Goal: Navigation & Orientation: Find specific page/section

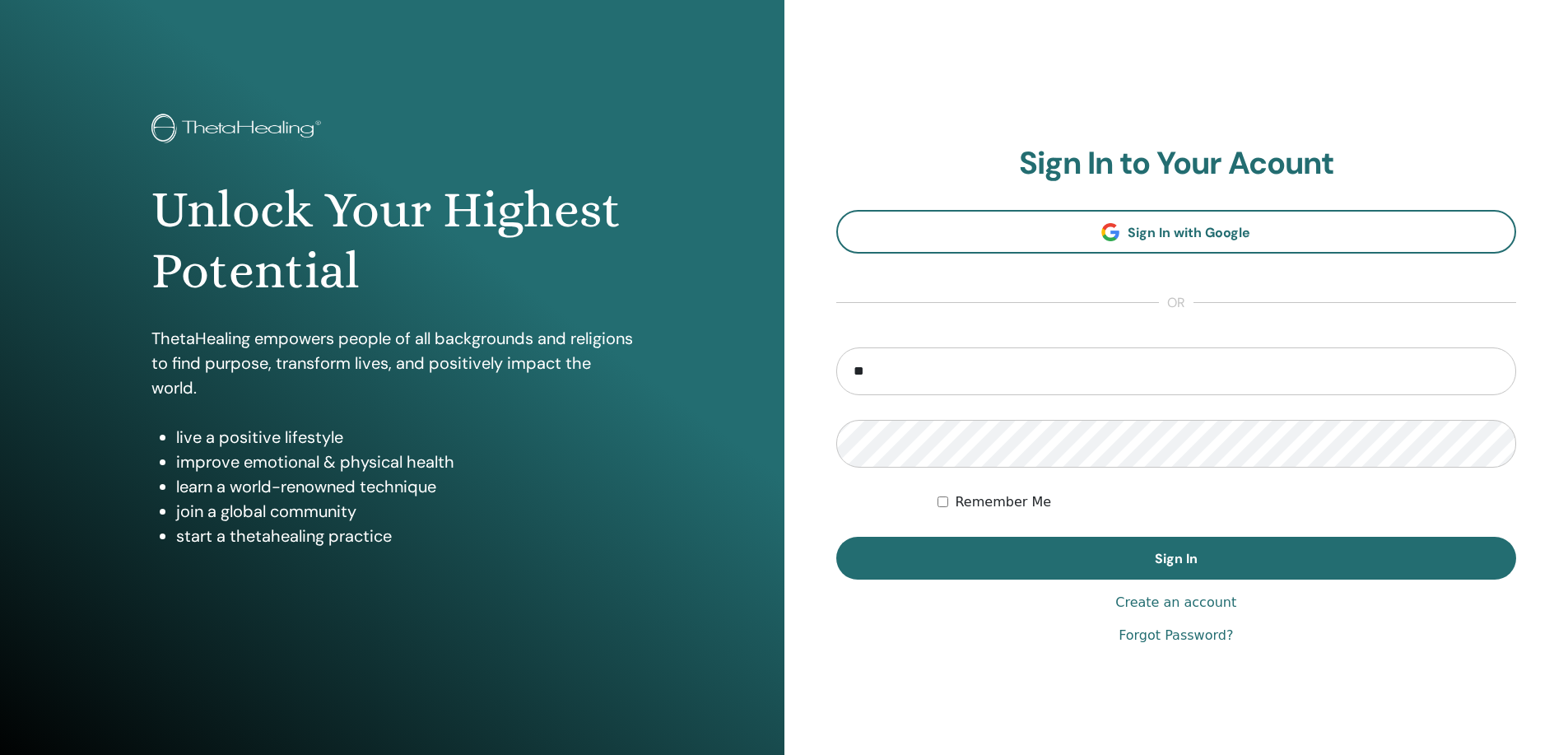
type input "**********"
click at [836, 537] on button "Sign In" at bounding box center [1176, 559] width 681 height 43
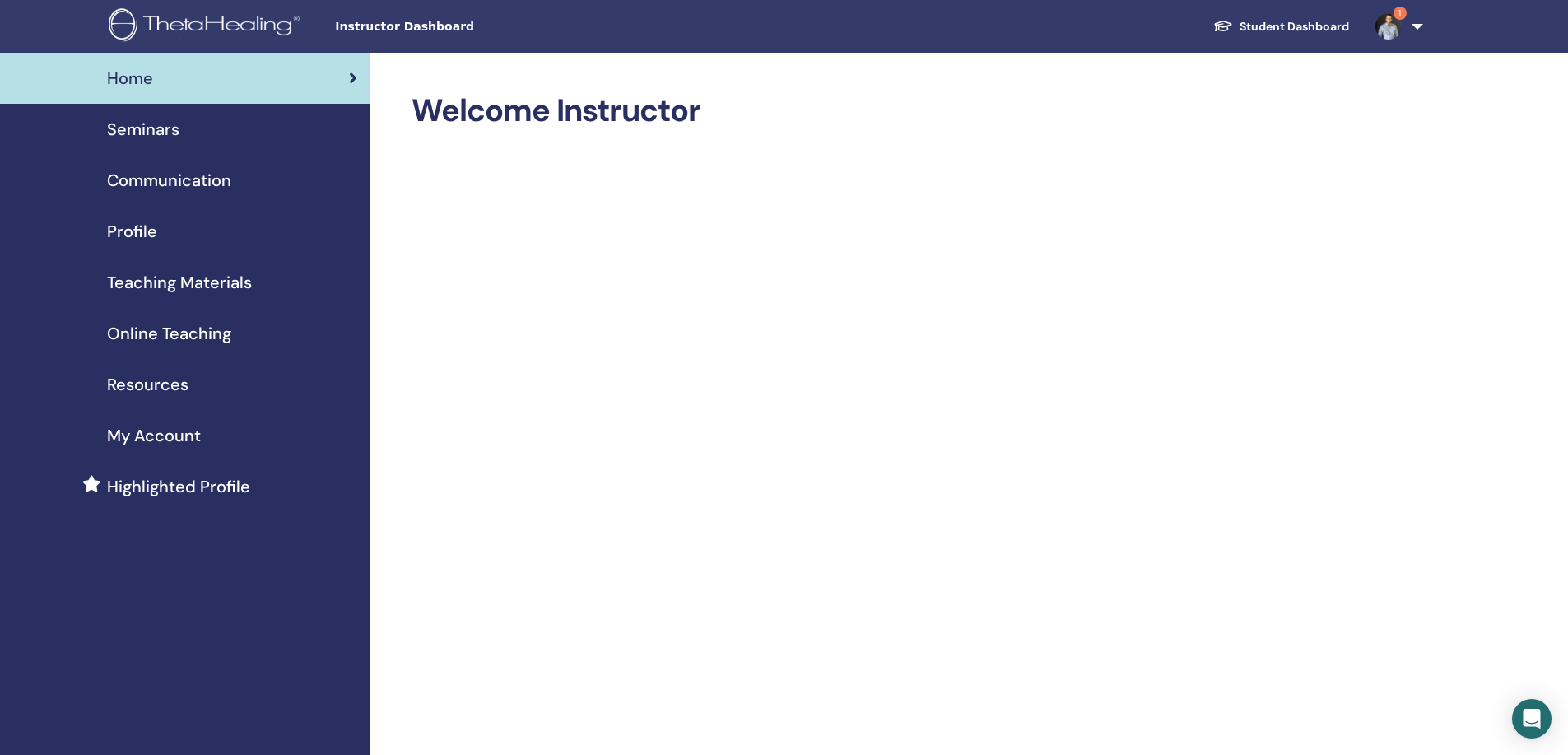
click at [359, 23] on span "Instructor Dashboard" at bounding box center [458, 26] width 247 height 17
click at [158, 128] on span "Seminars" at bounding box center [143, 129] width 72 height 24
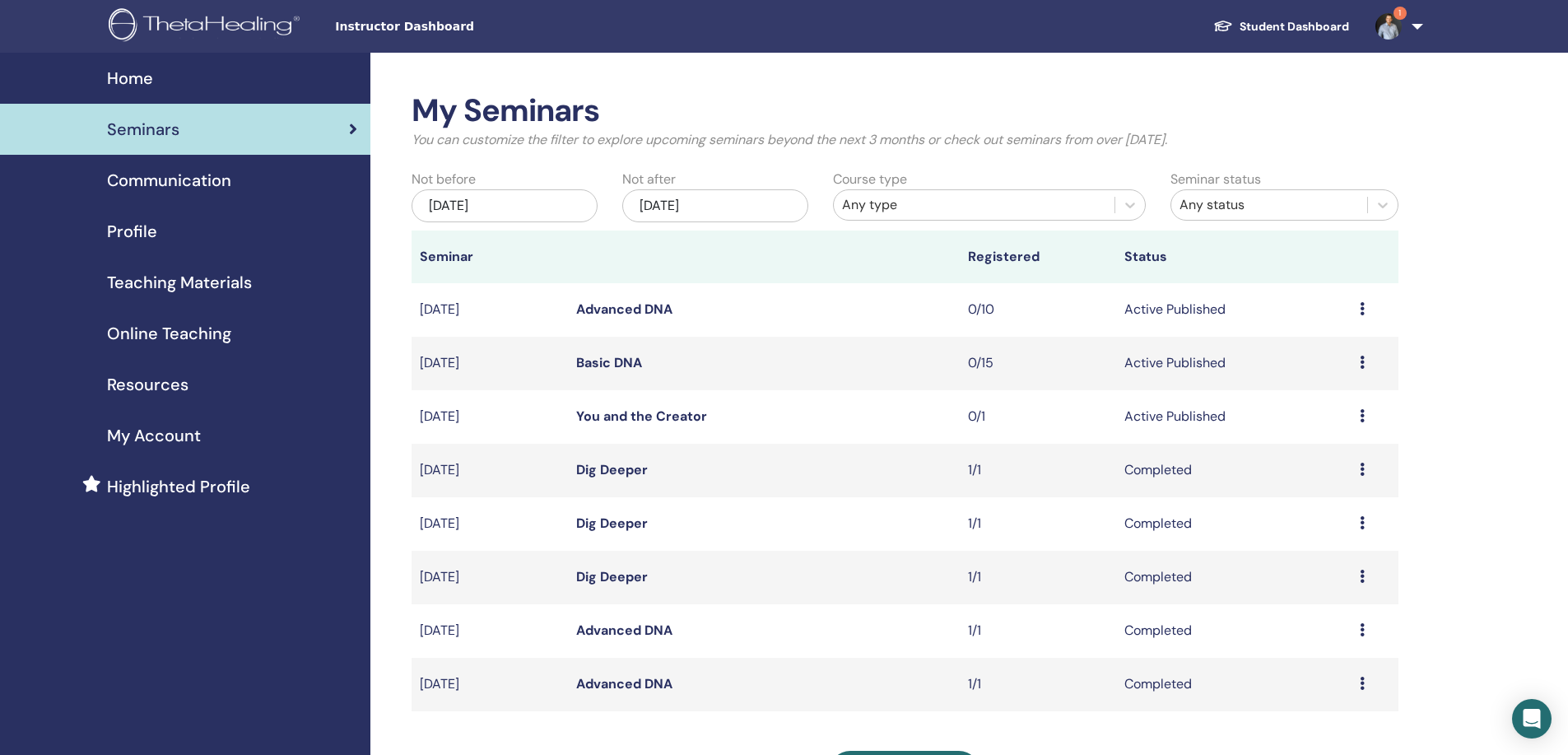
click at [168, 322] on span "Online Teaching" at bounding box center [169, 332] width 124 height 24
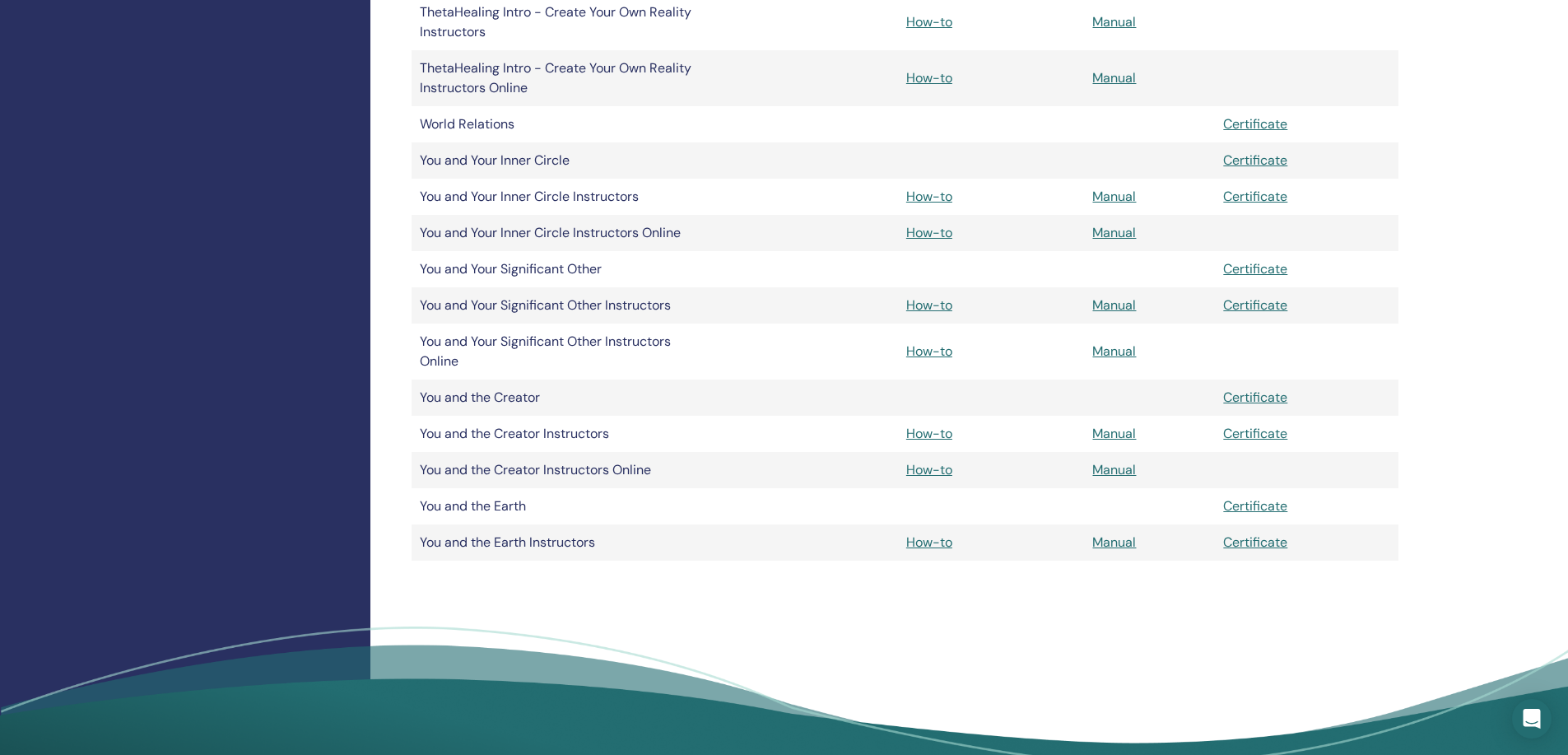
scroll to position [1070, 0]
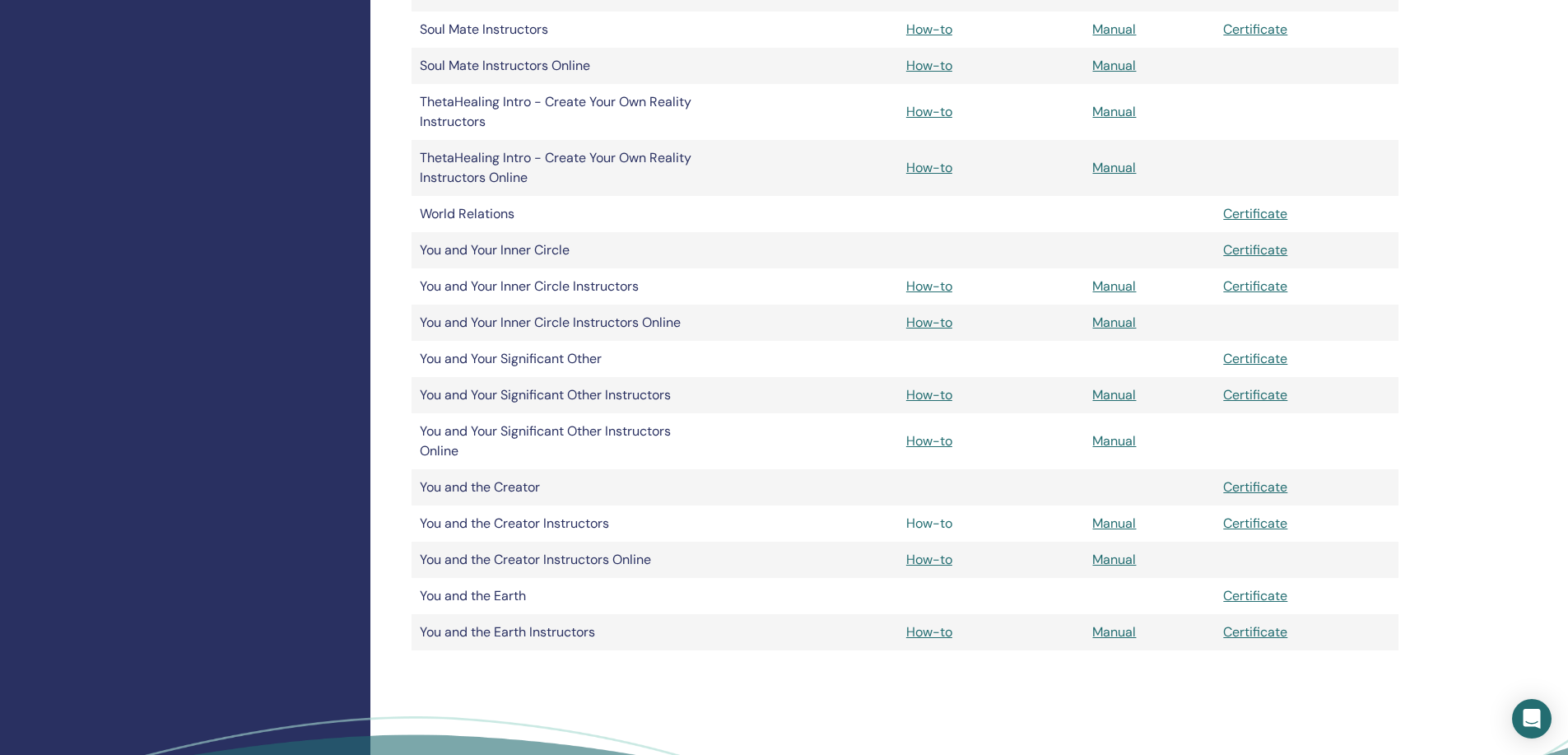
click at [922, 526] on link "How-to" at bounding box center [929, 523] width 46 height 17
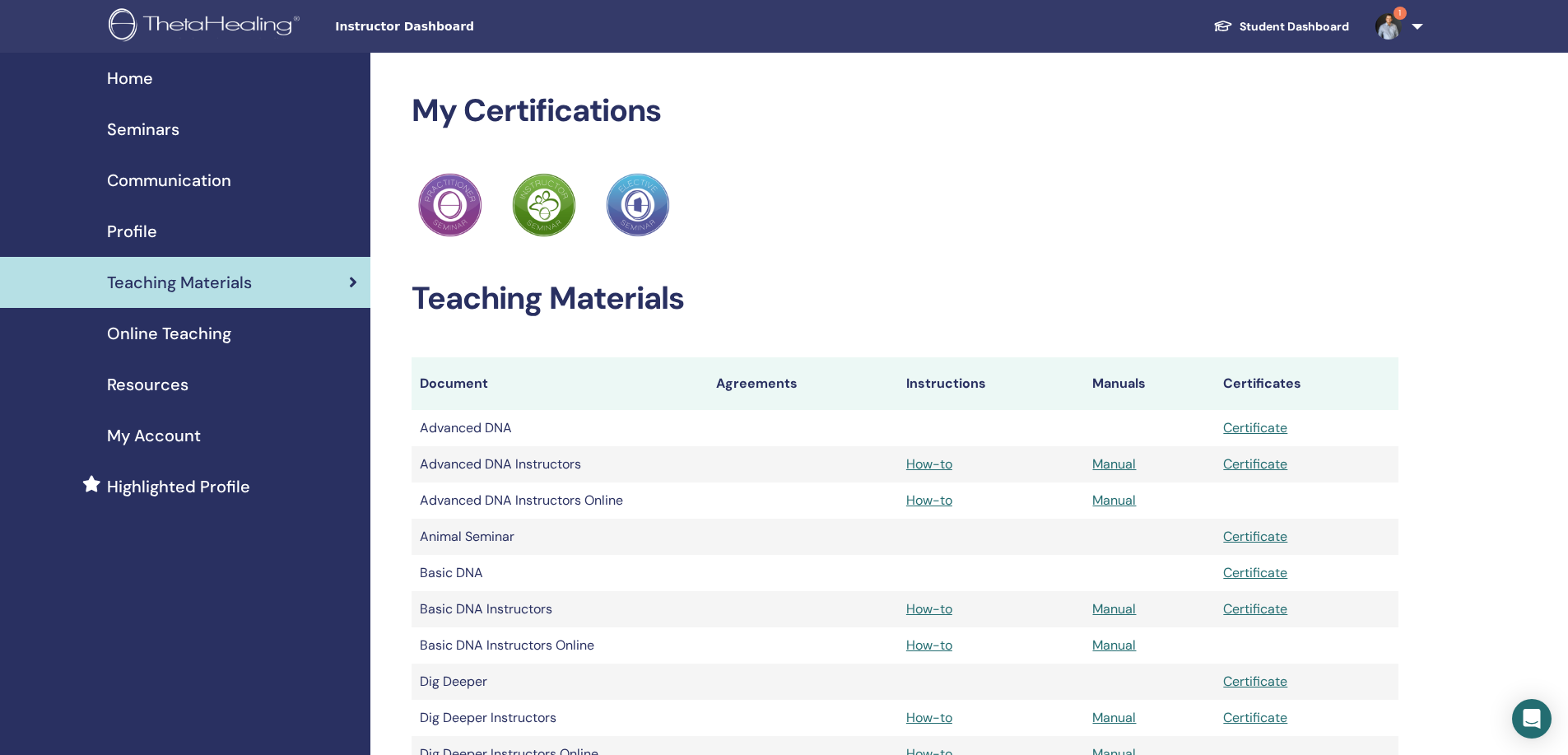
scroll to position [1070, 0]
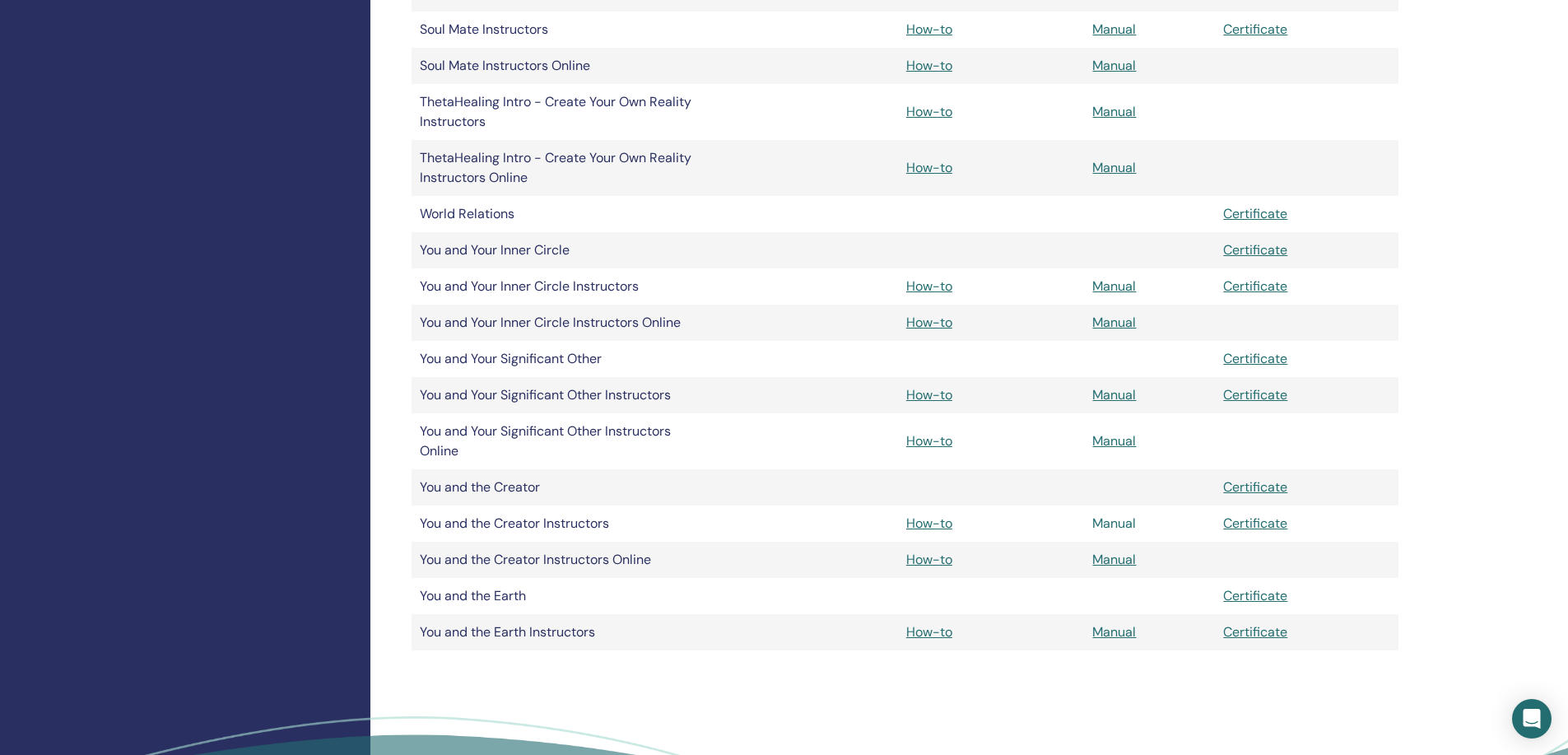
click at [1120, 526] on link "Manual" at bounding box center [1114, 523] width 43 height 17
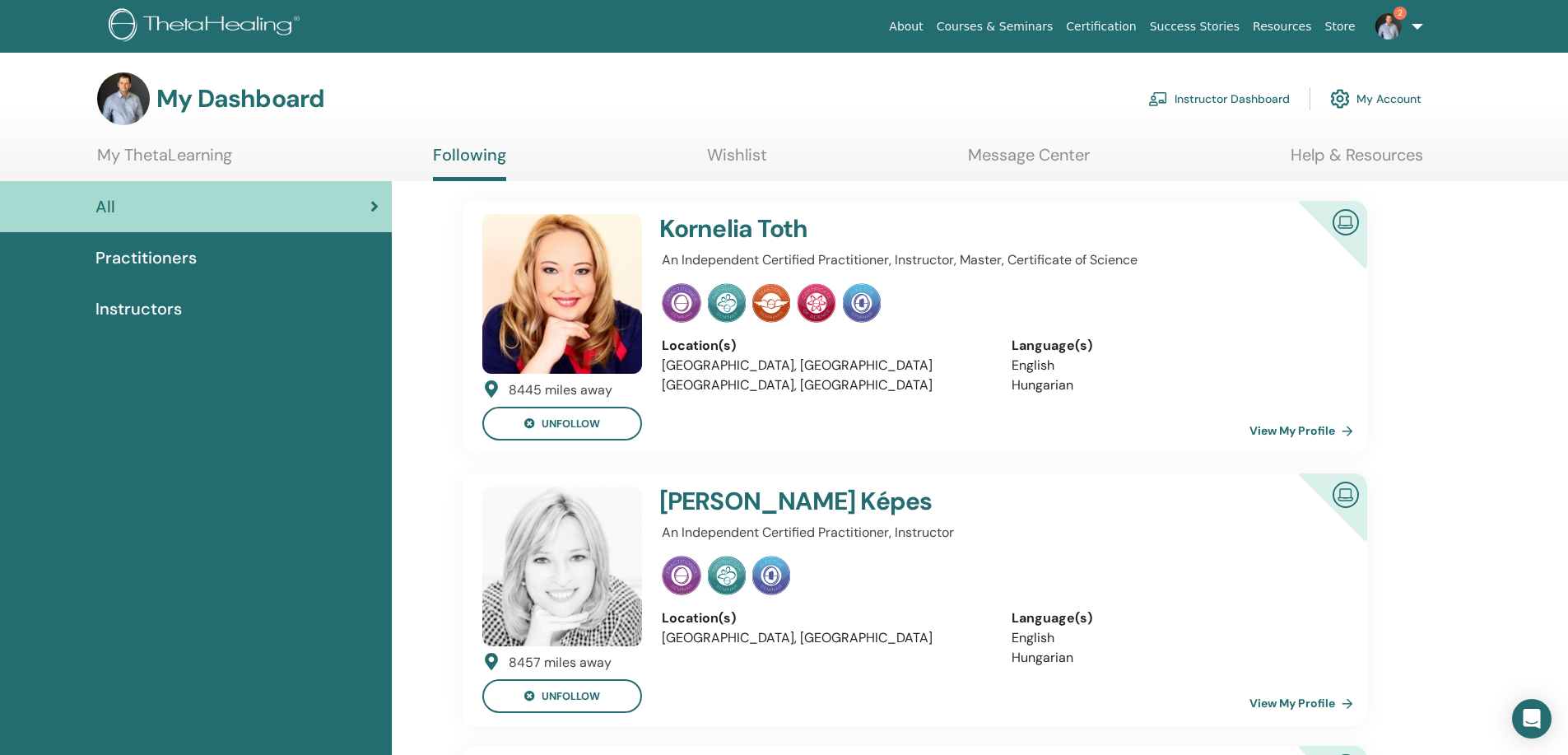
click at [1223, 93] on link "Instructor Dashboard" at bounding box center [1219, 99] width 141 height 36
